Goal: Transaction & Acquisition: Book appointment/travel/reservation

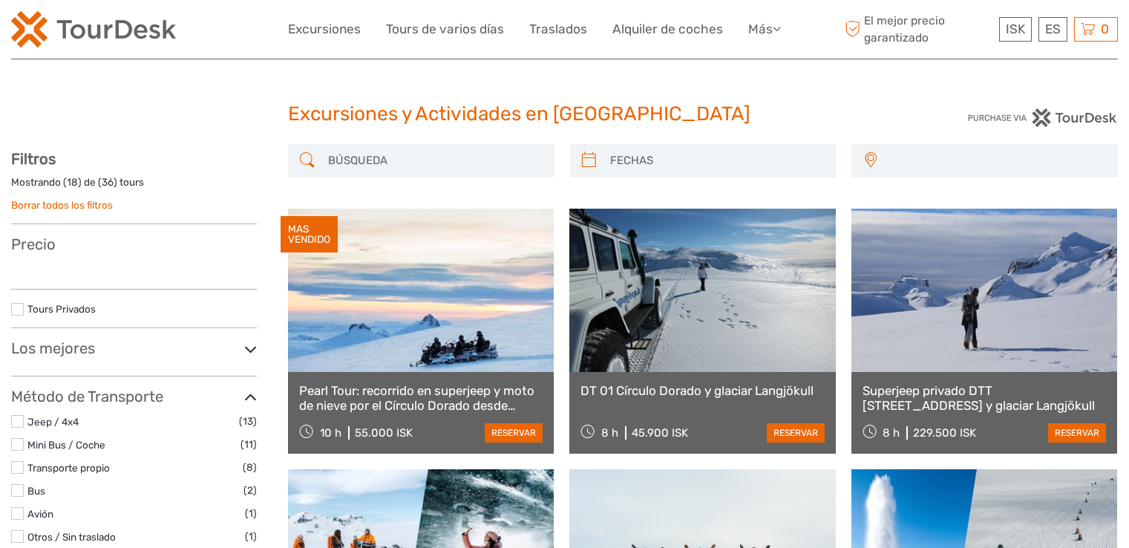
select select
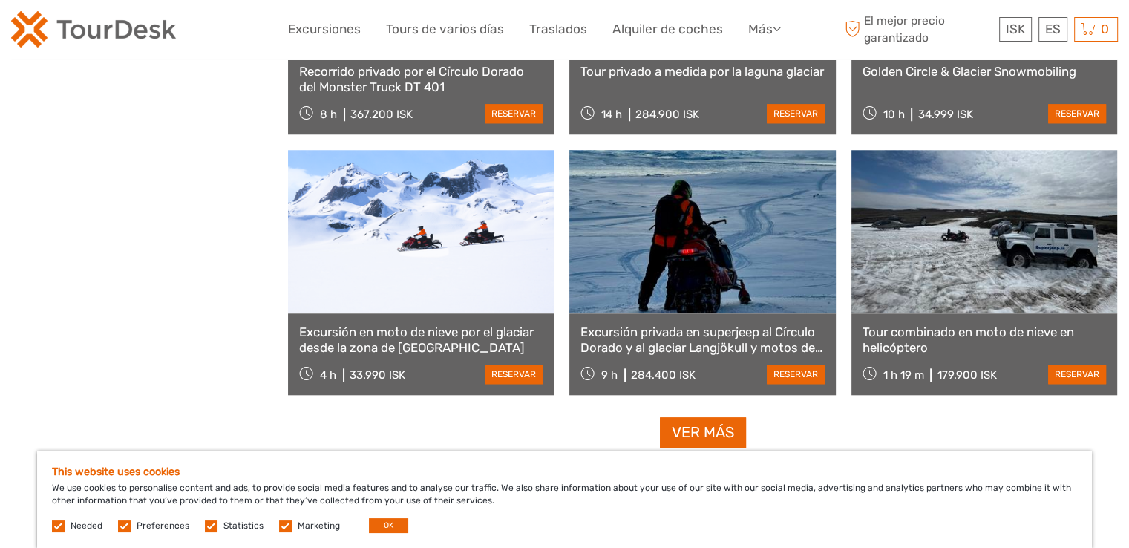
scroll to position [1485, 0]
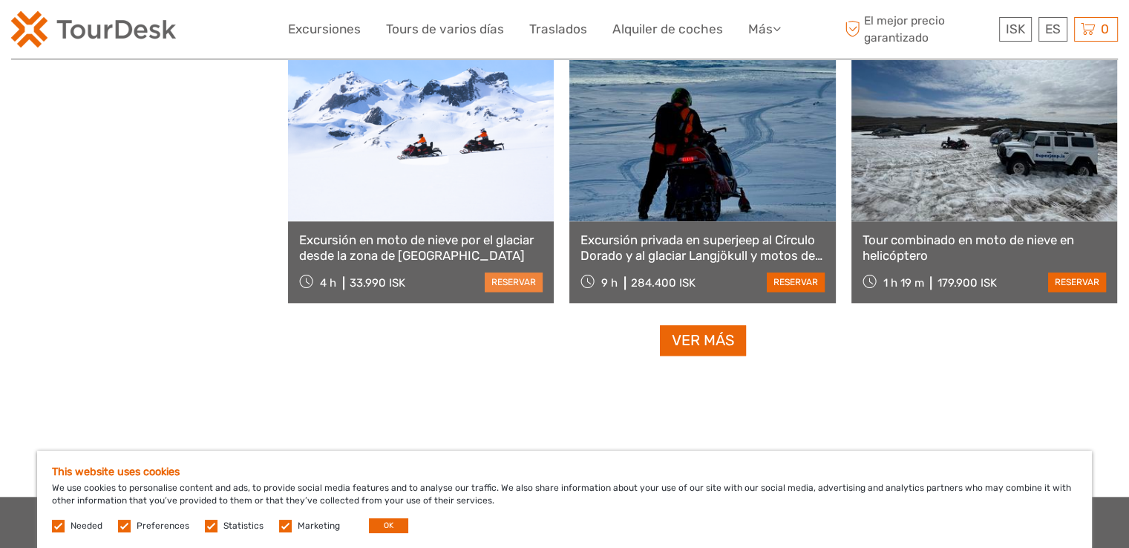
click at [513, 280] on link "reservar" at bounding box center [514, 281] width 58 height 19
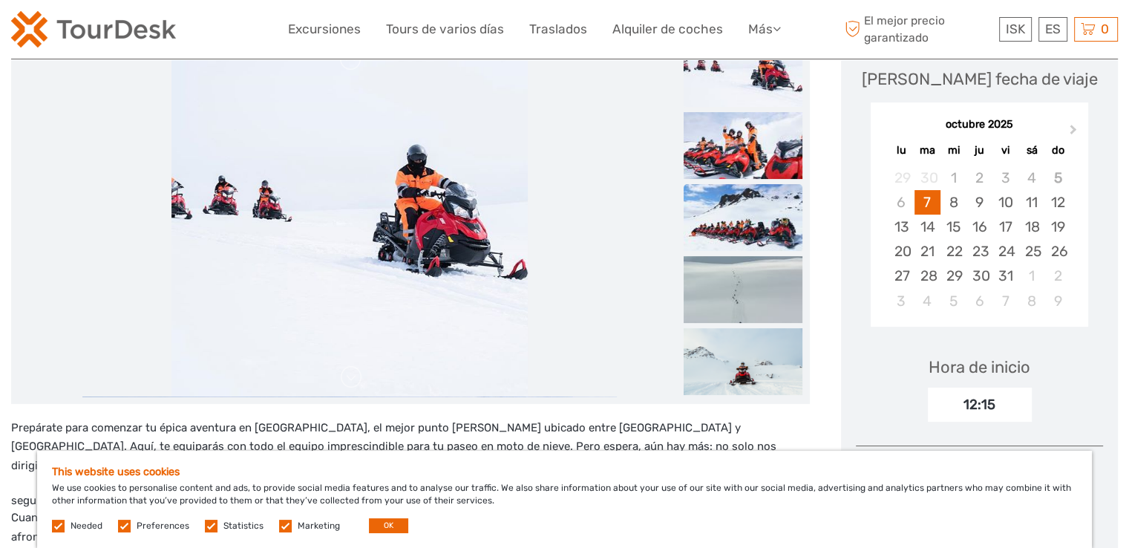
scroll to position [223, 0]
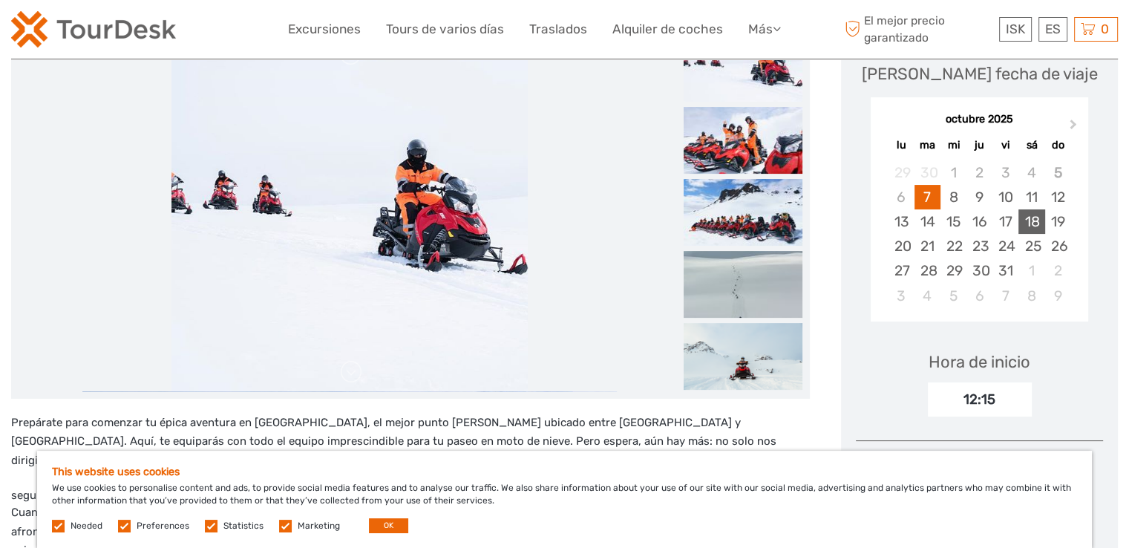
click at [1039, 221] on div "18" at bounding box center [1031, 221] width 26 height 24
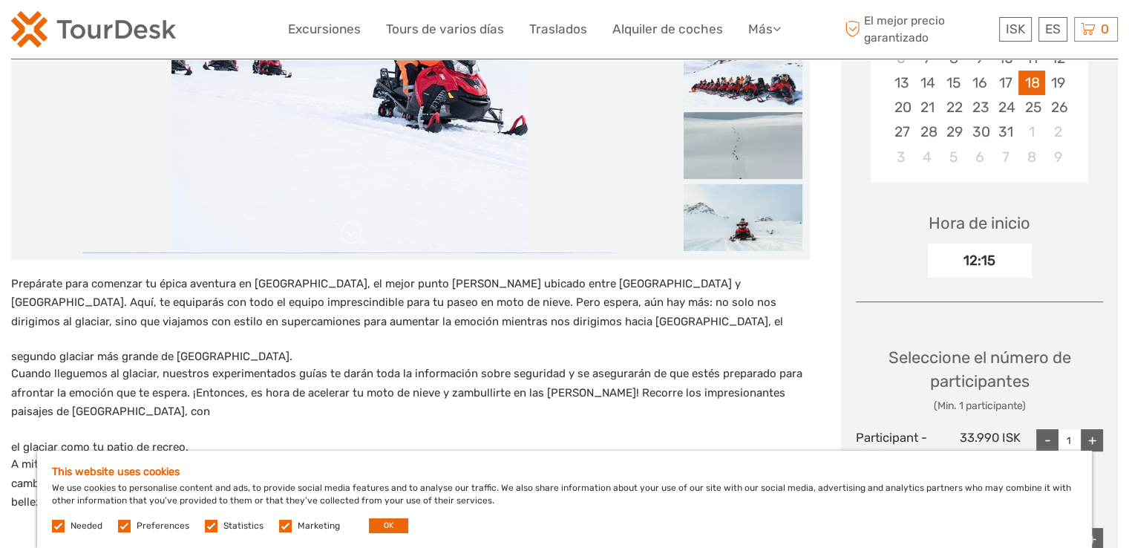
scroll to position [445, 0]
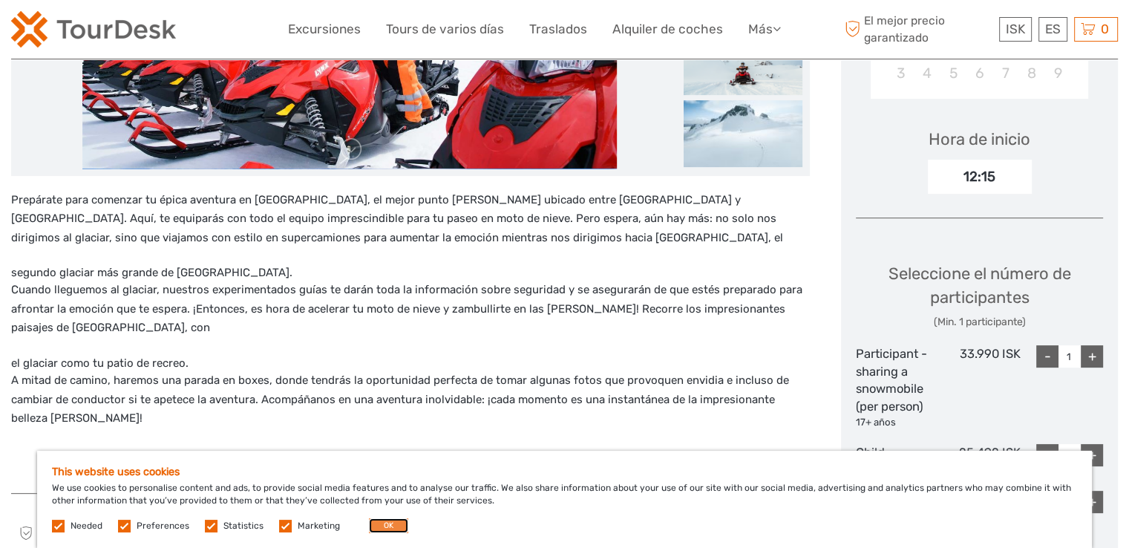
click at [392, 525] on button "OK" at bounding box center [388, 525] width 39 height 15
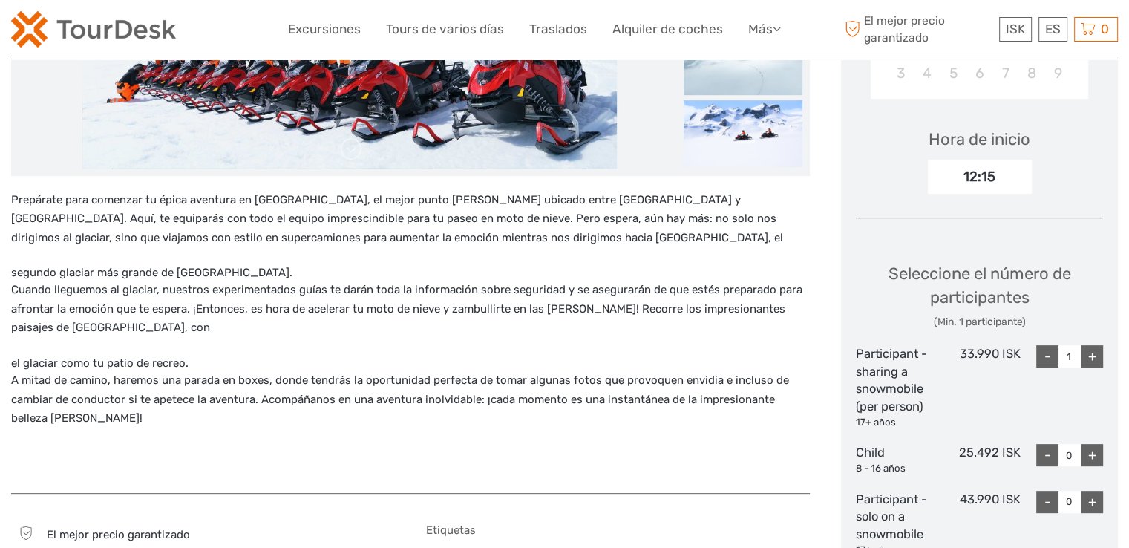
click at [1096, 356] on div "+" at bounding box center [1092, 356] width 22 height 22
type input "2"
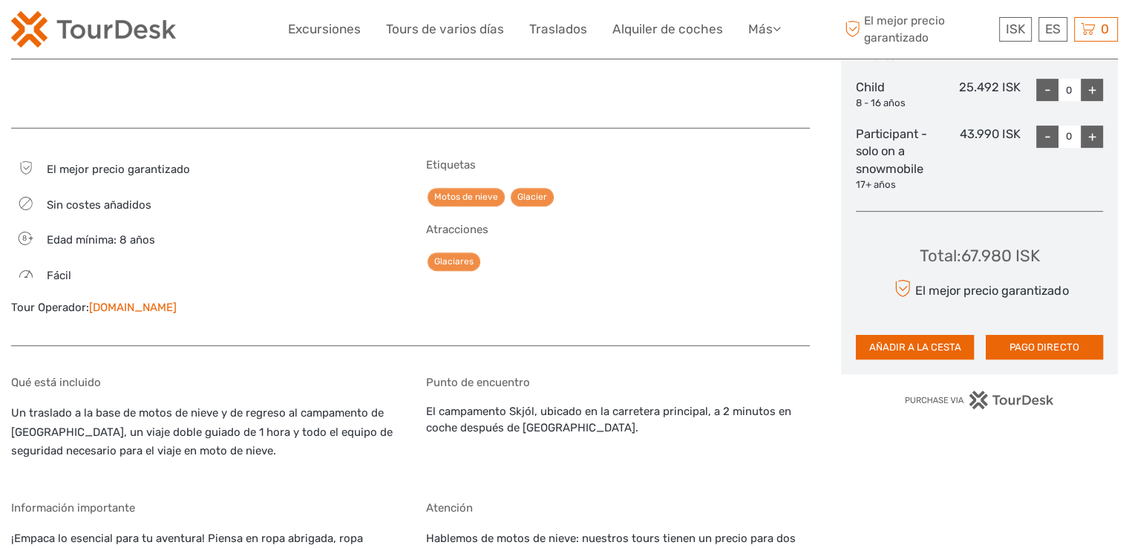
scroll to position [816, 0]
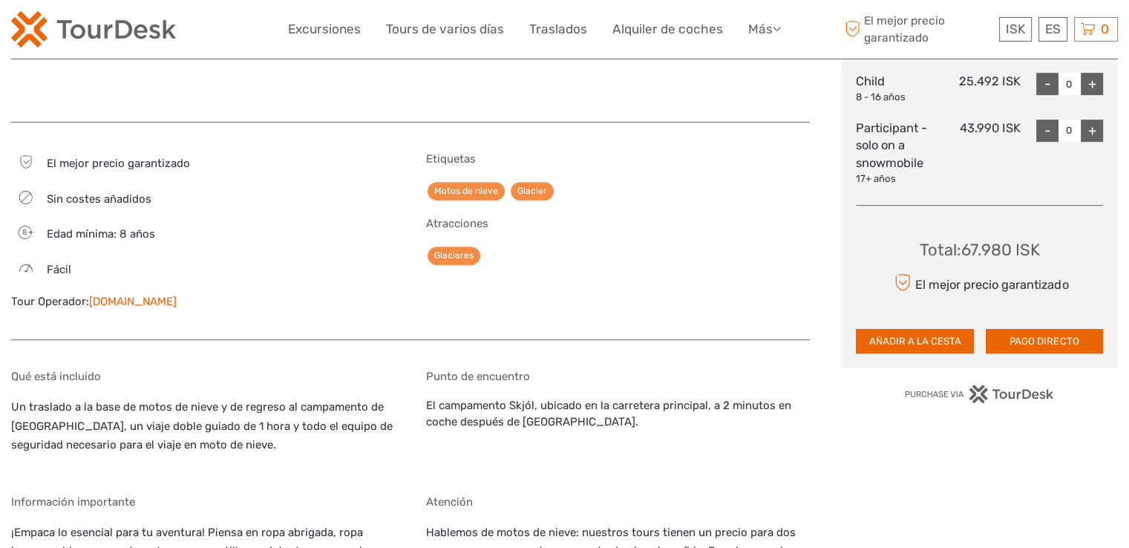
click at [140, 302] on link "[DOMAIN_NAME]" at bounding box center [133, 301] width 88 height 13
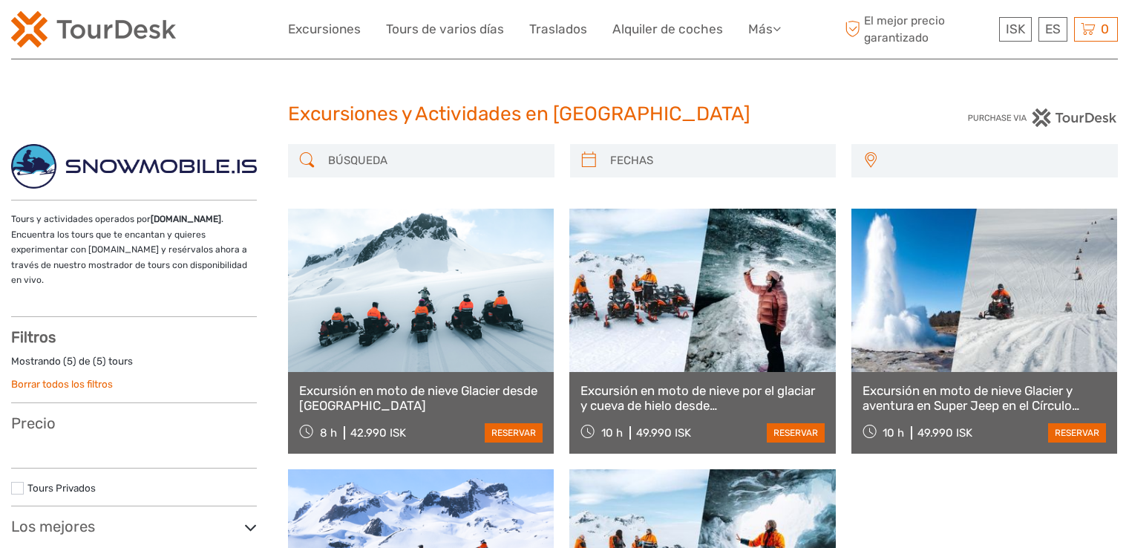
select select
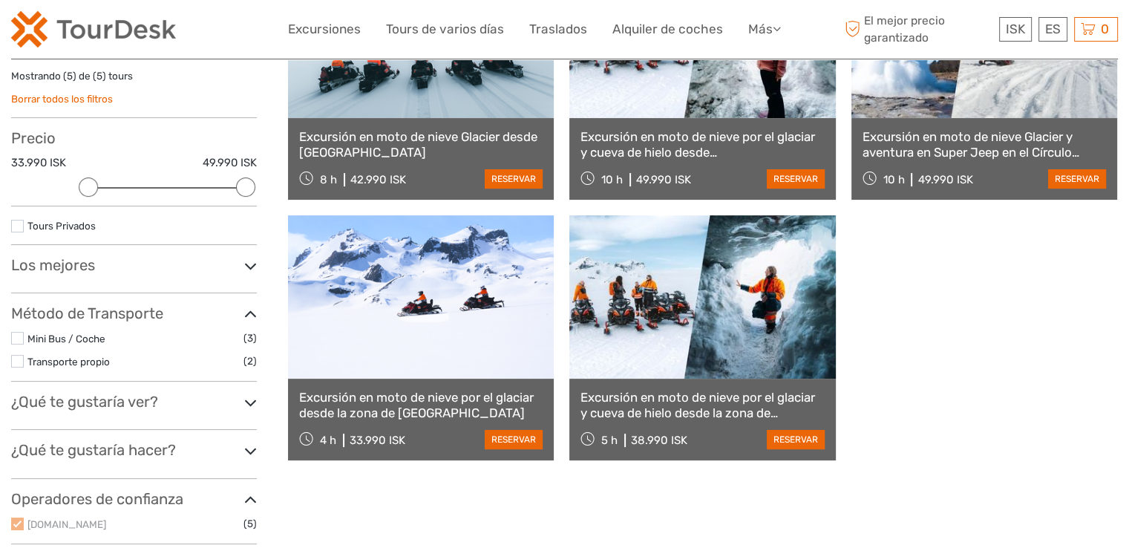
scroll to position [297, 0]
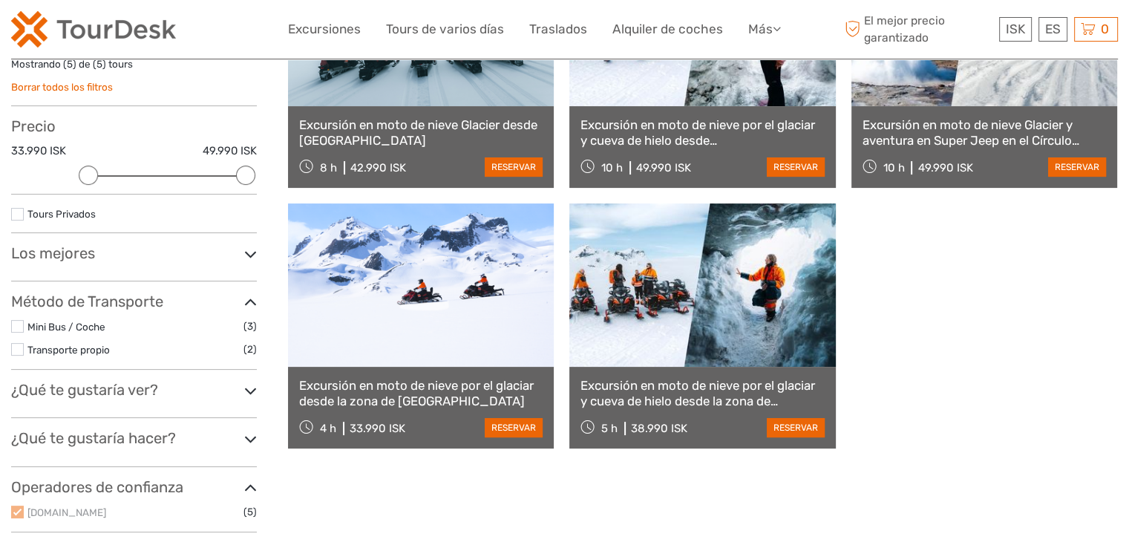
click at [398, 401] on link "Excursión en moto de nieve por el glaciar desde la zona de [GEOGRAPHIC_DATA]" at bounding box center [420, 393] width 243 height 30
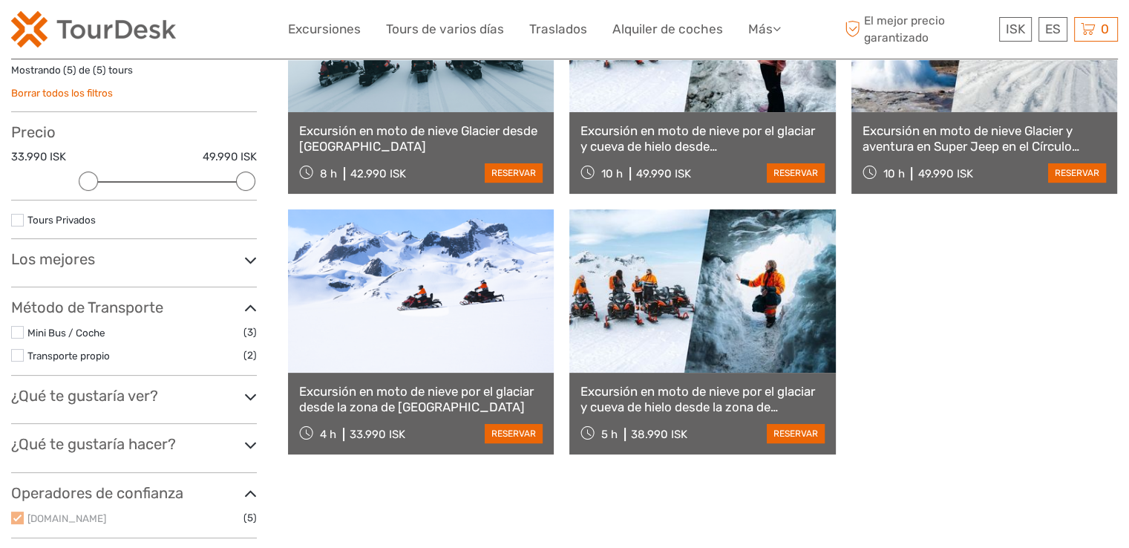
scroll to position [0, 0]
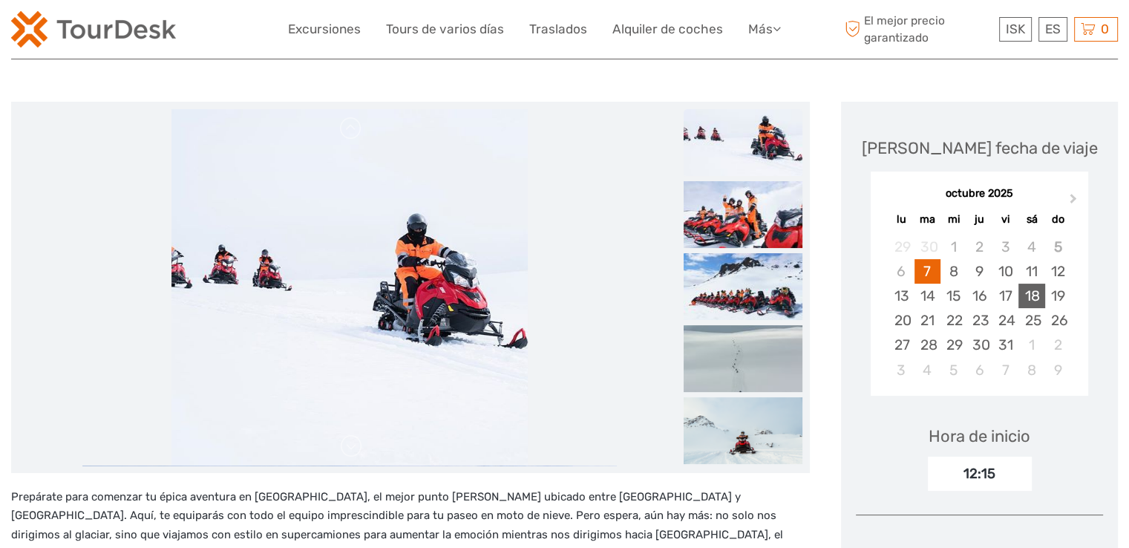
click at [1031, 292] on div "18" at bounding box center [1031, 296] width 26 height 24
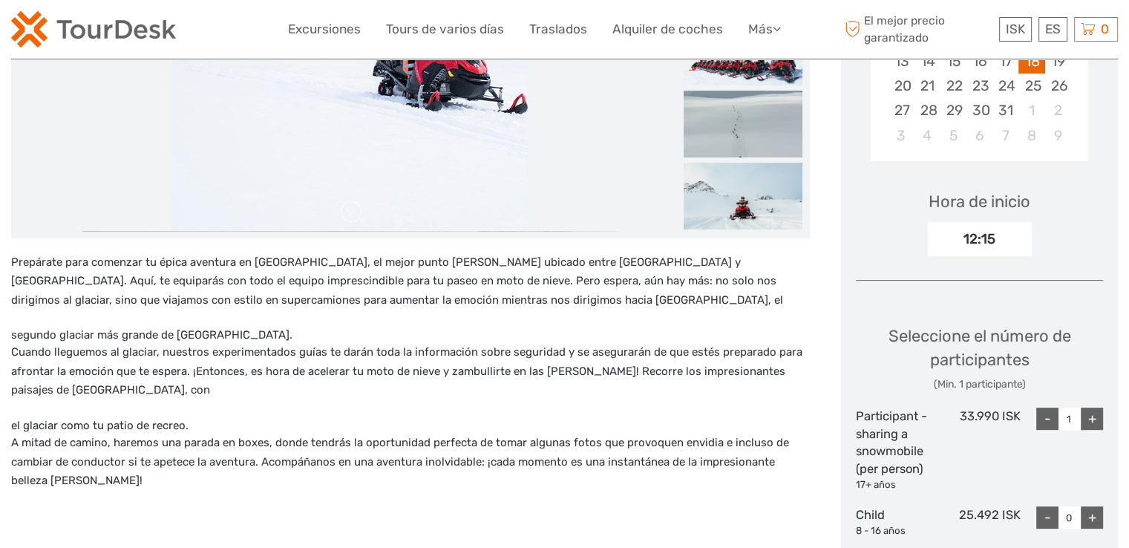
scroll to position [445, 0]
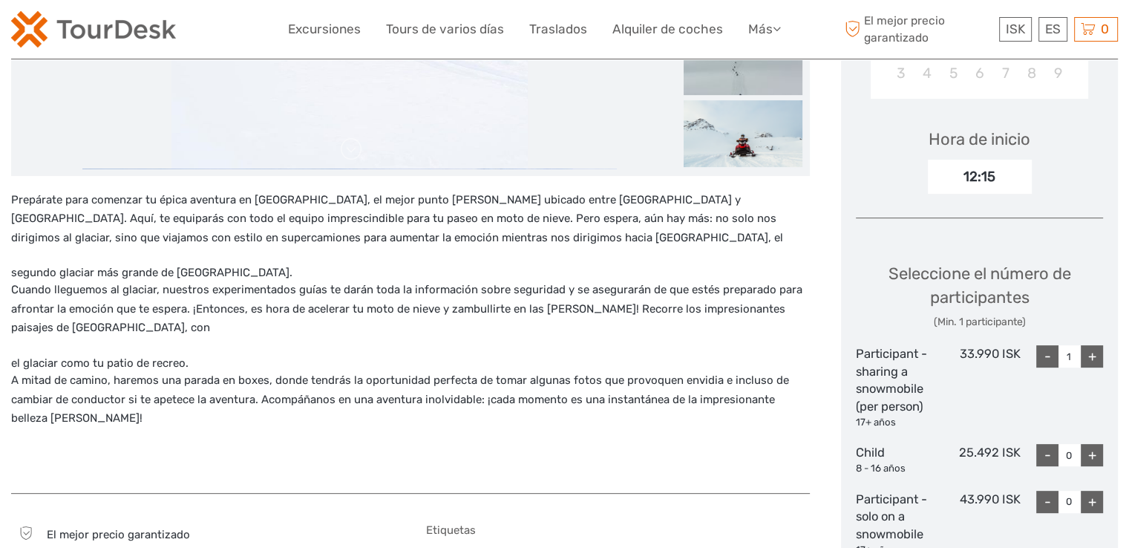
click at [1096, 354] on div "+" at bounding box center [1092, 356] width 22 height 22
type input "2"
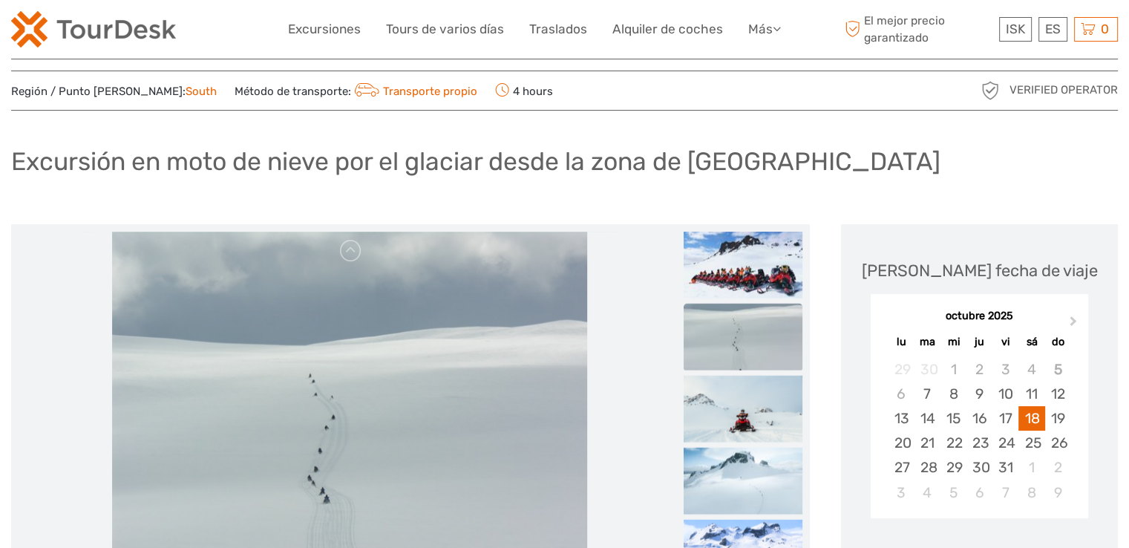
scroll to position [0, 0]
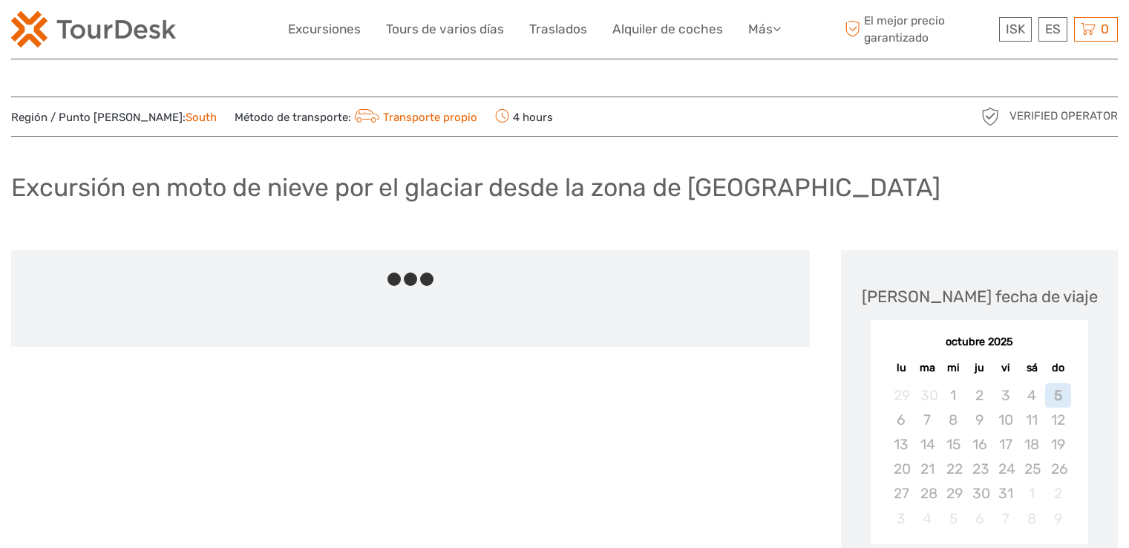
scroll to position [816, 0]
